Goal: Task Accomplishment & Management: Manage account settings

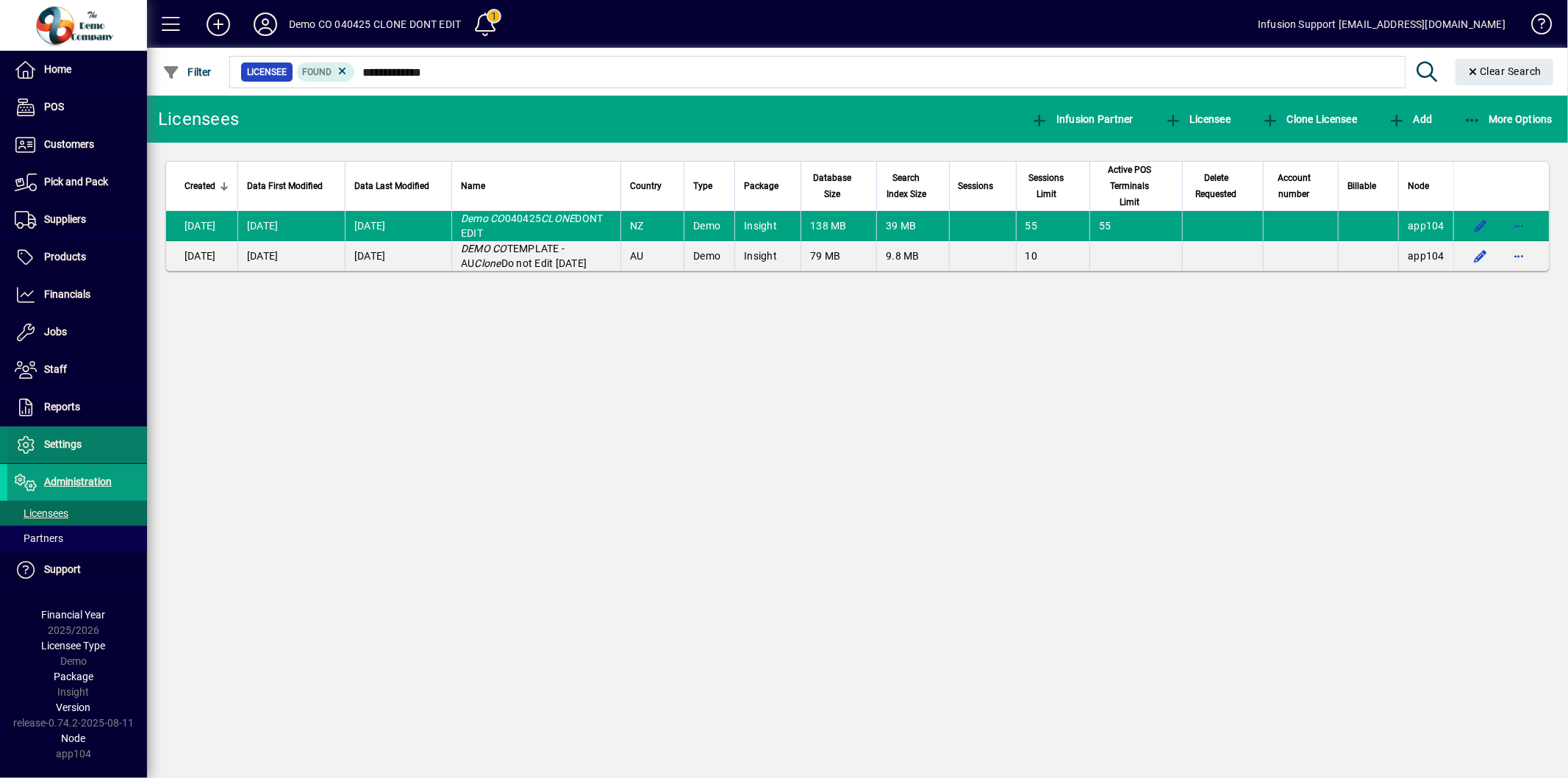
click at [68, 451] on span "Settings" at bounding box center [44, 444] width 74 height 18
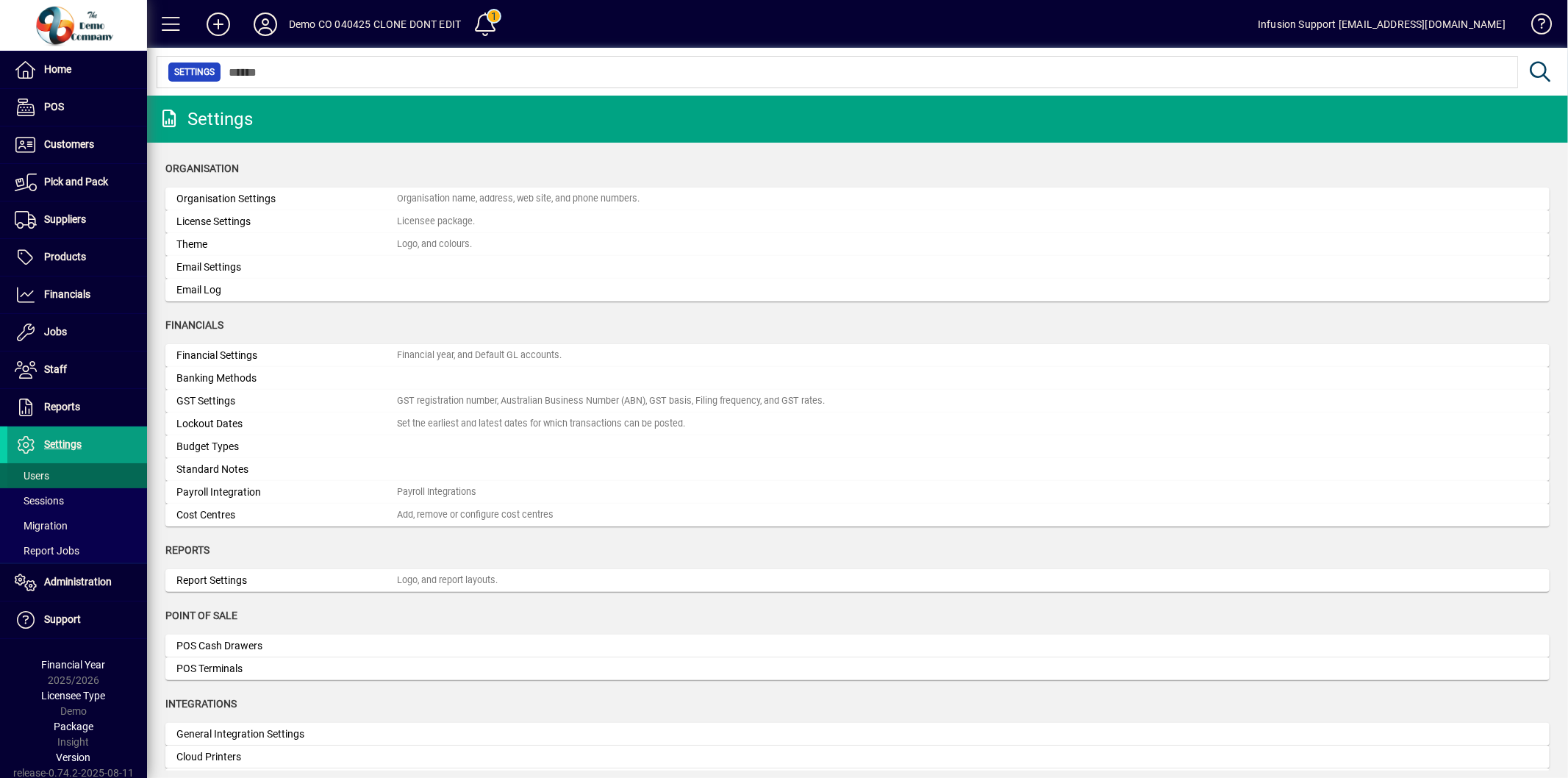
click at [40, 467] on span at bounding box center [77, 476] width 140 height 35
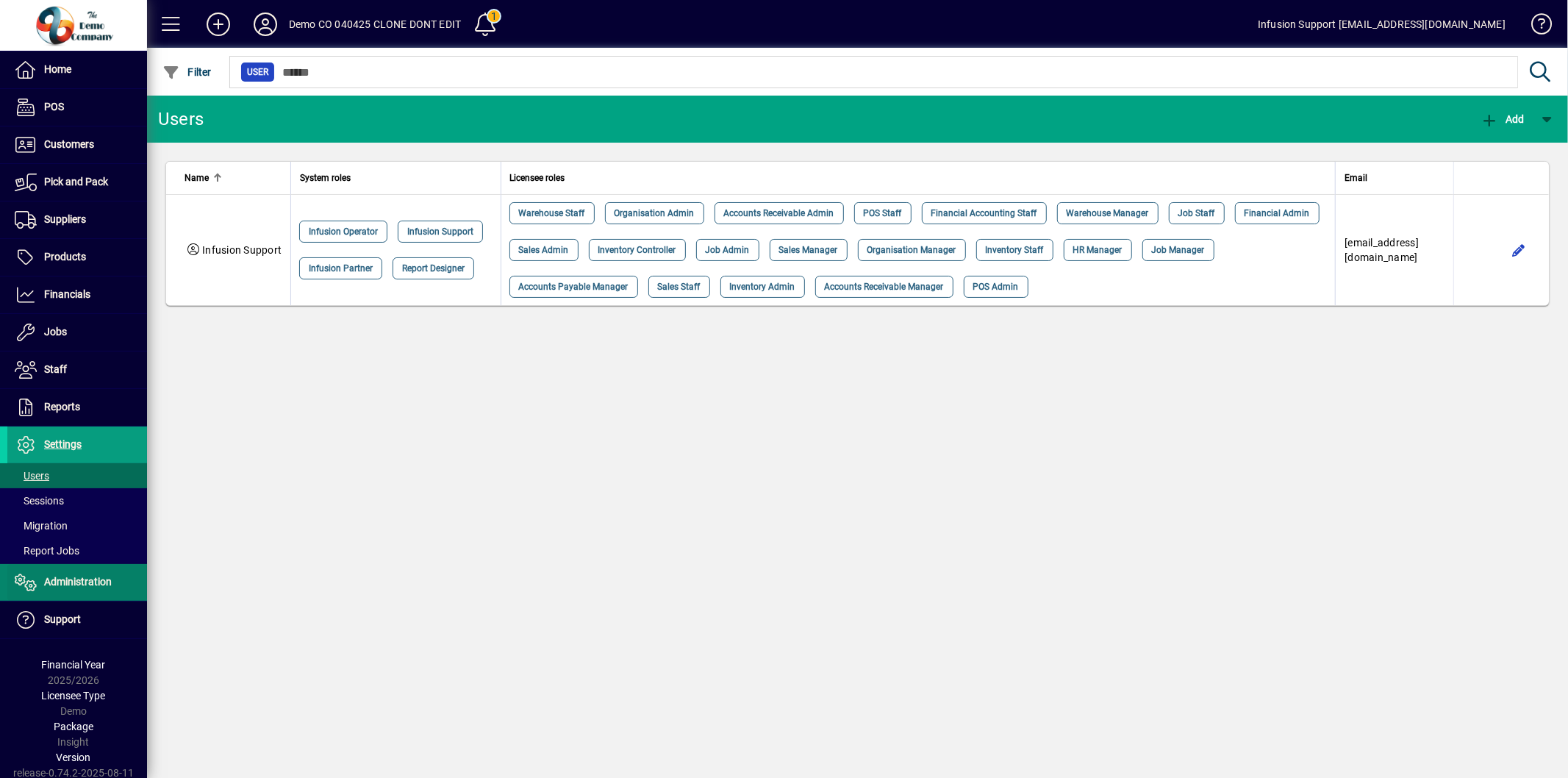
click at [72, 582] on span "Administration" at bounding box center [78, 581] width 67 height 12
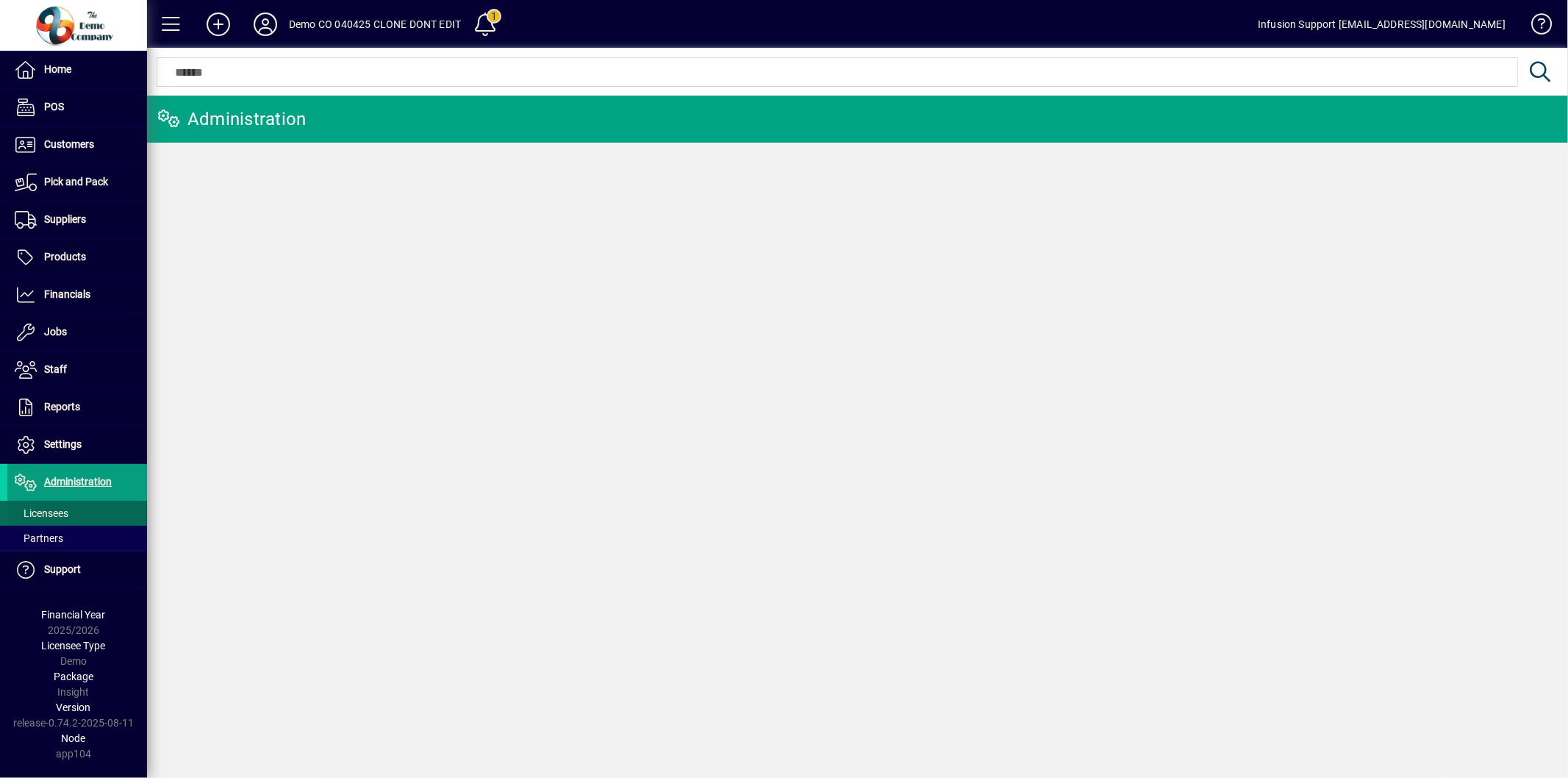
click at [61, 513] on span "Licensees" at bounding box center [41, 513] width 54 height 12
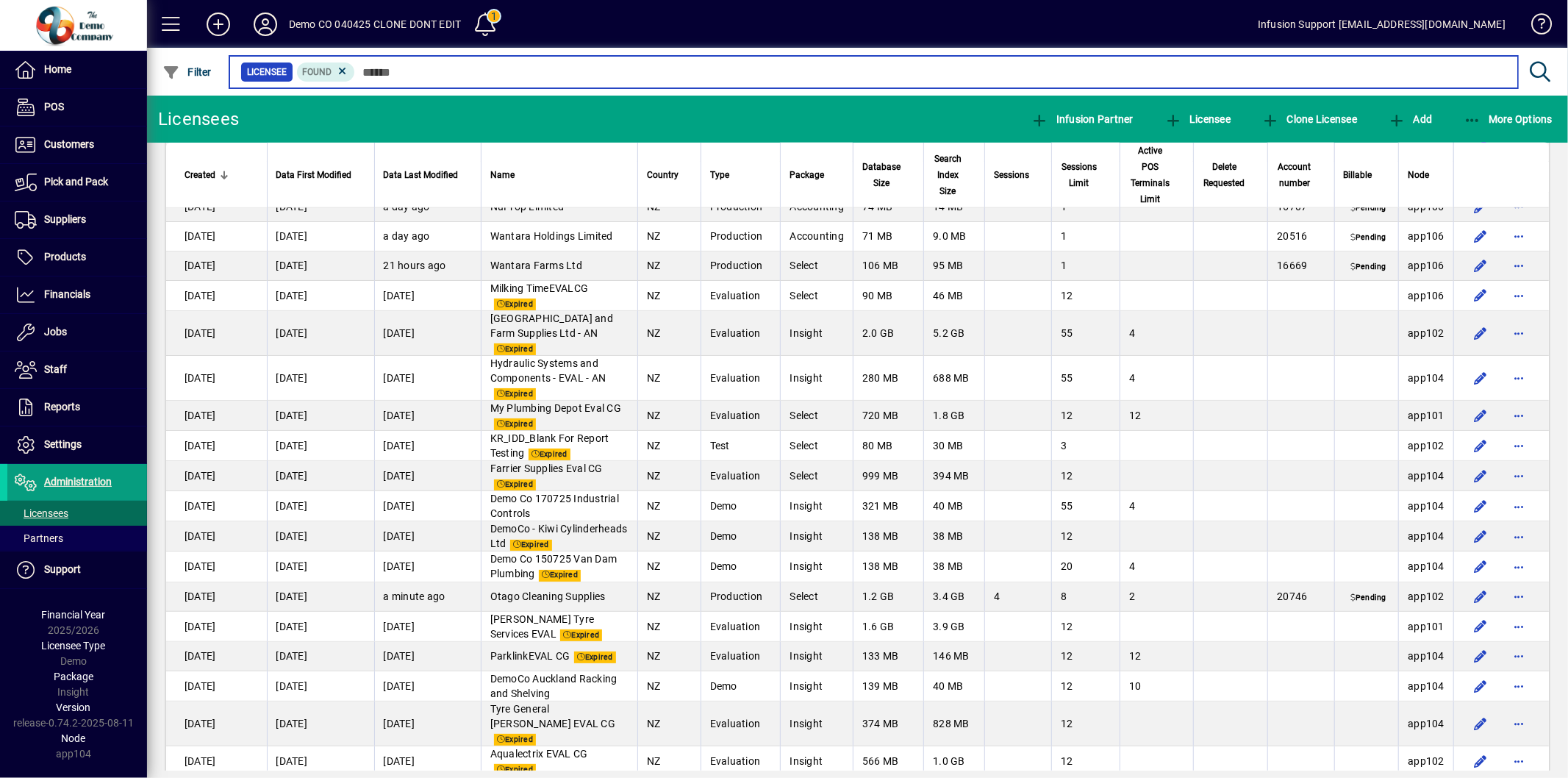
scroll to position [1960, 0]
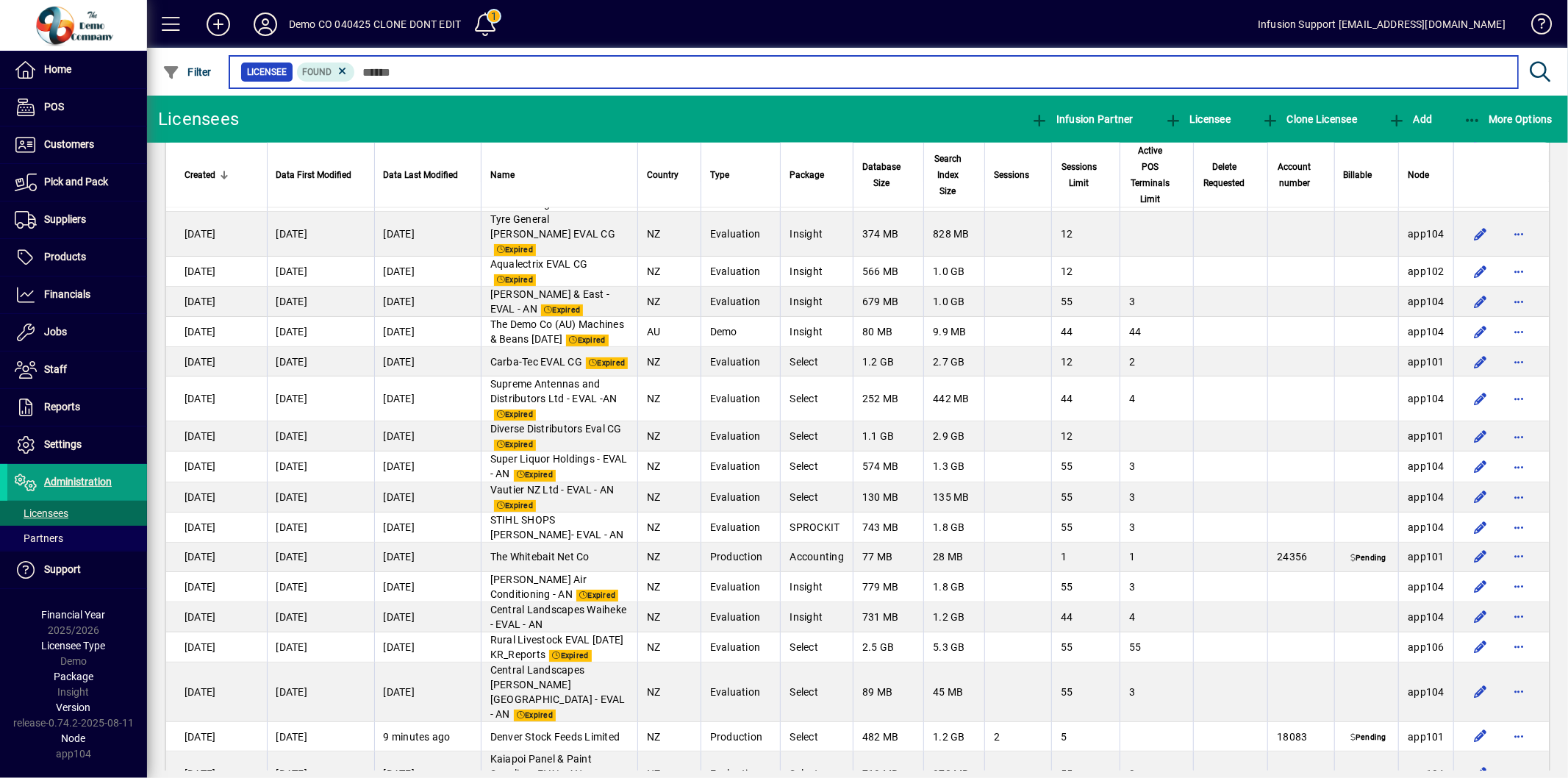
click at [393, 69] on input "text" at bounding box center [930, 72] width 1152 height 21
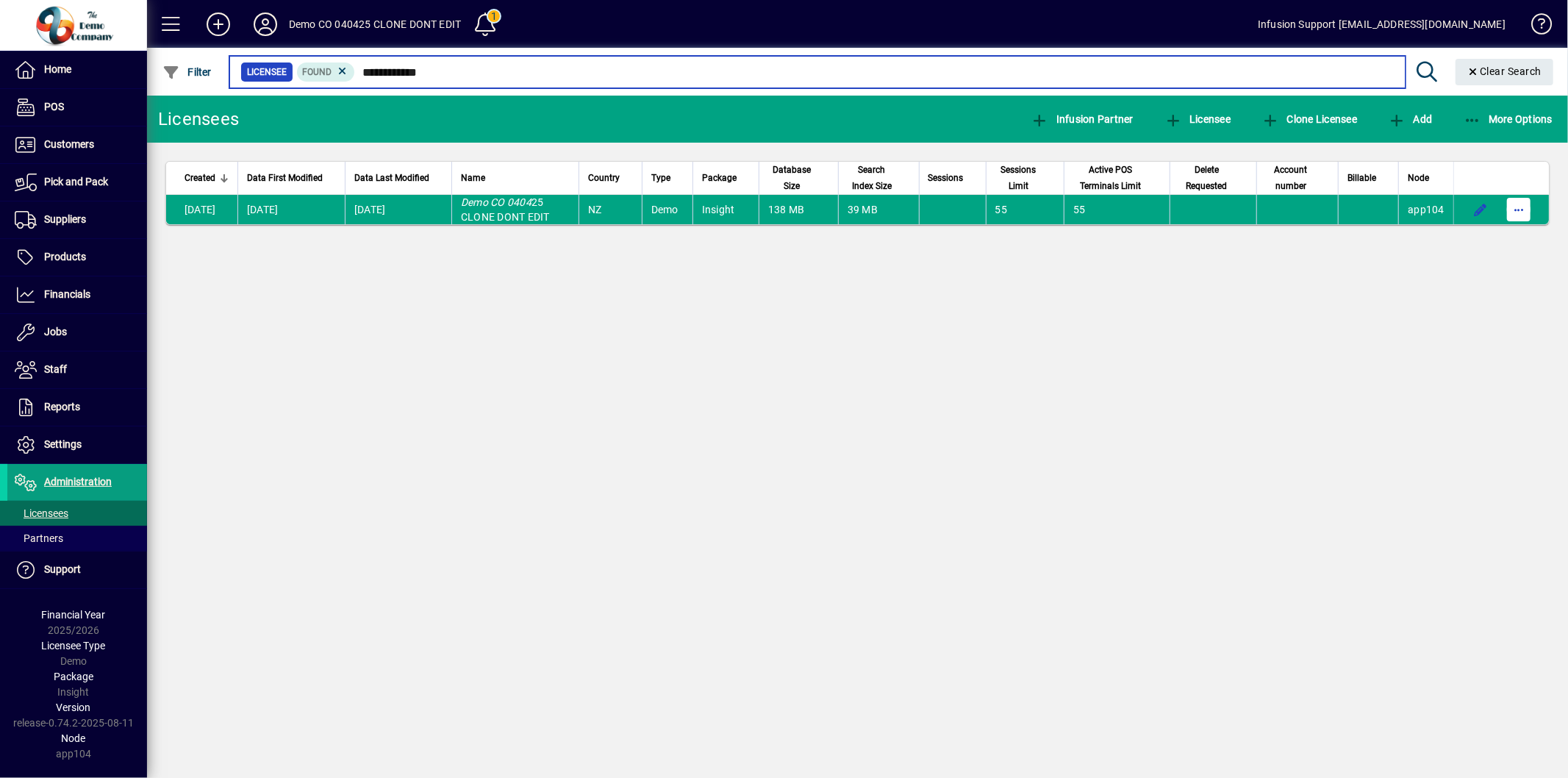
type input "**********"
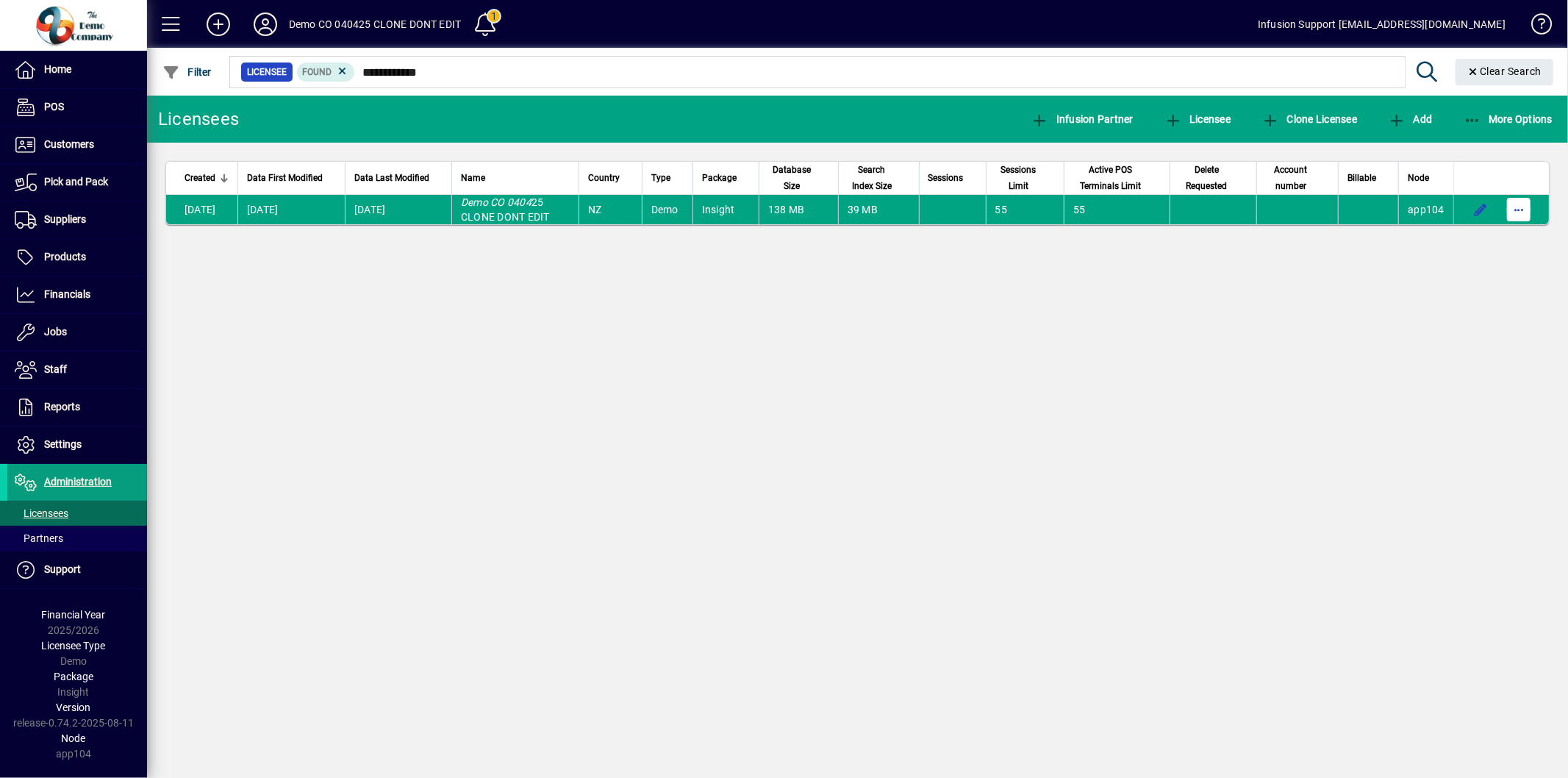
click at [1515, 209] on span "button" at bounding box center [1519, 209] width 36 height 35
click at [1467, 240] on span "Request licensee be deleted" at bounding box center [1443, 241] width 153 height 18
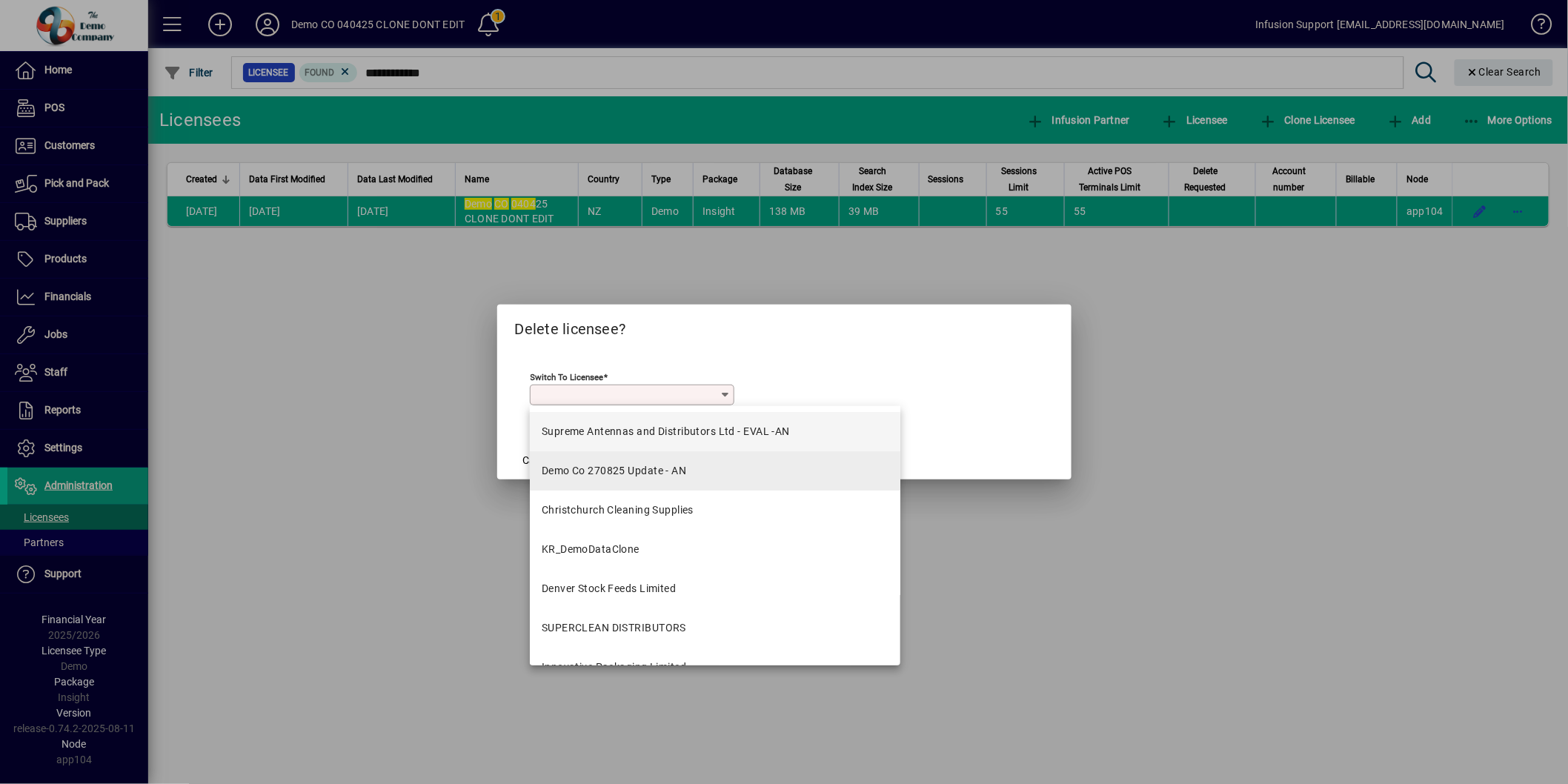
click at [664, 460] on mat-option "Demo Co 270825 Update - AN" at bounding box center [715, 470] width 371 height 39
type input "**********"
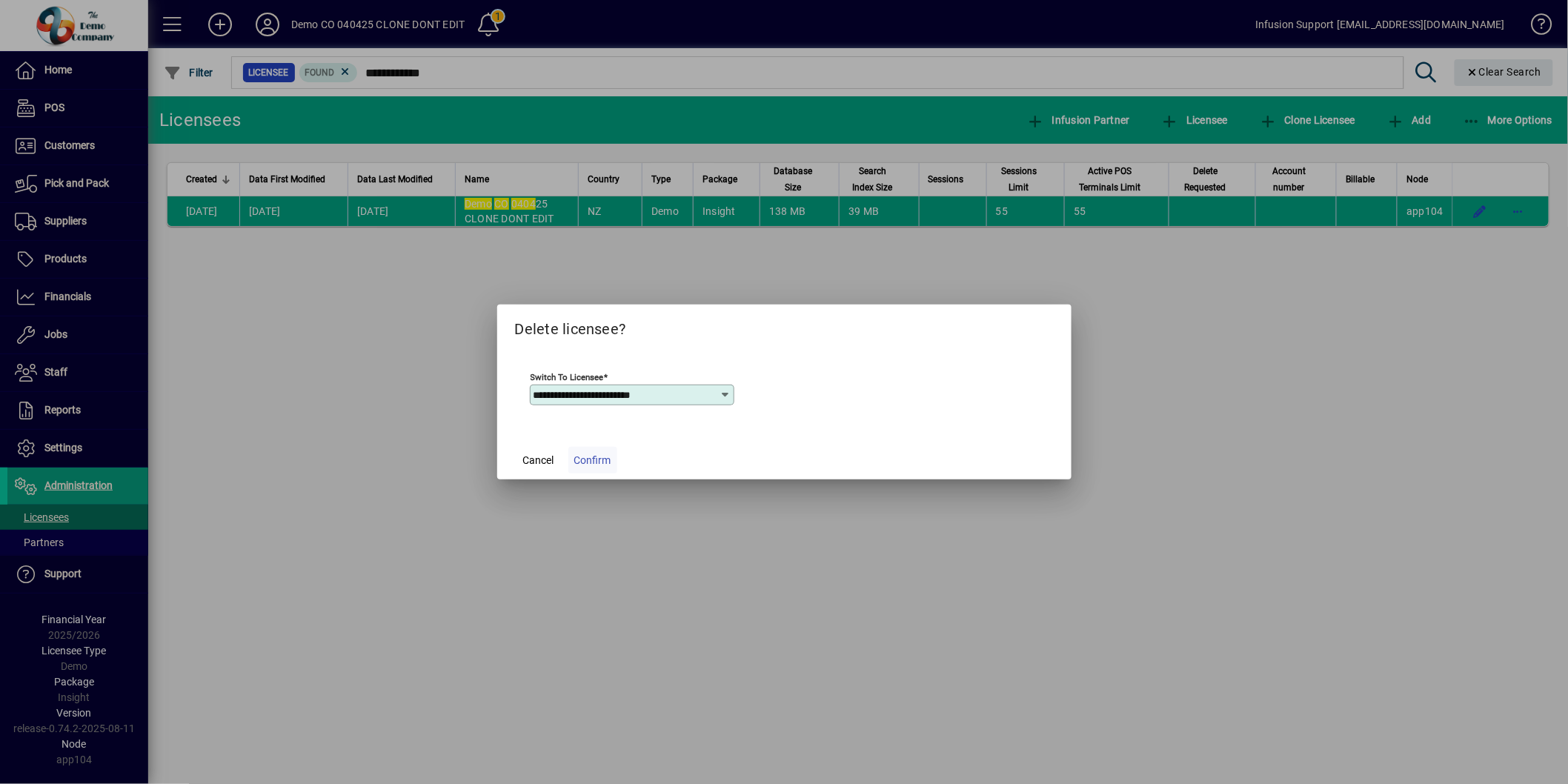
click at [596, 460] on span "Confirm" at bounding box center [593, 460] width 37 height 16
